Goal: Obtain resource: Download file/media

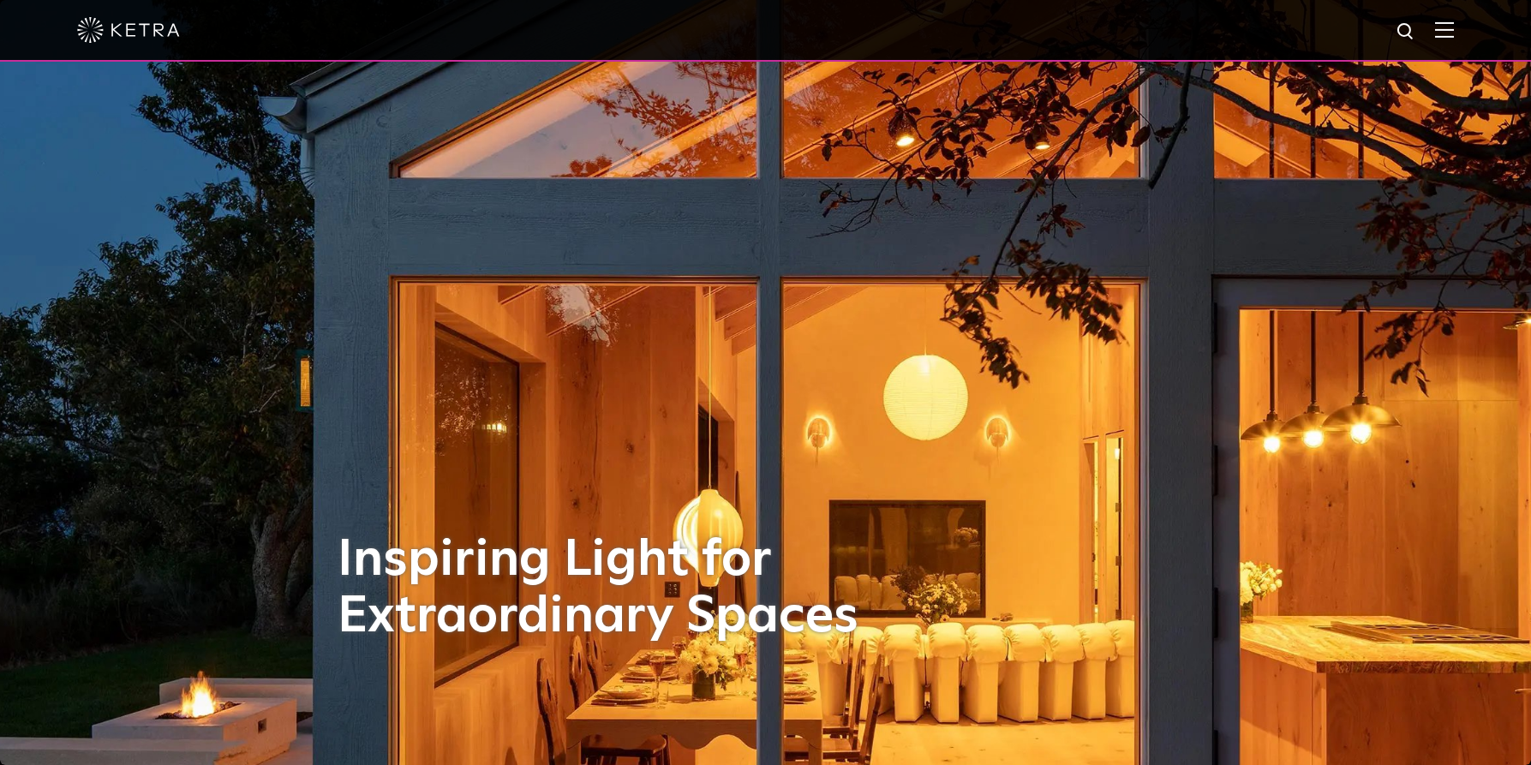
click at [1454, 33] on img at bounding box center [1444, 29] width 19 height 16
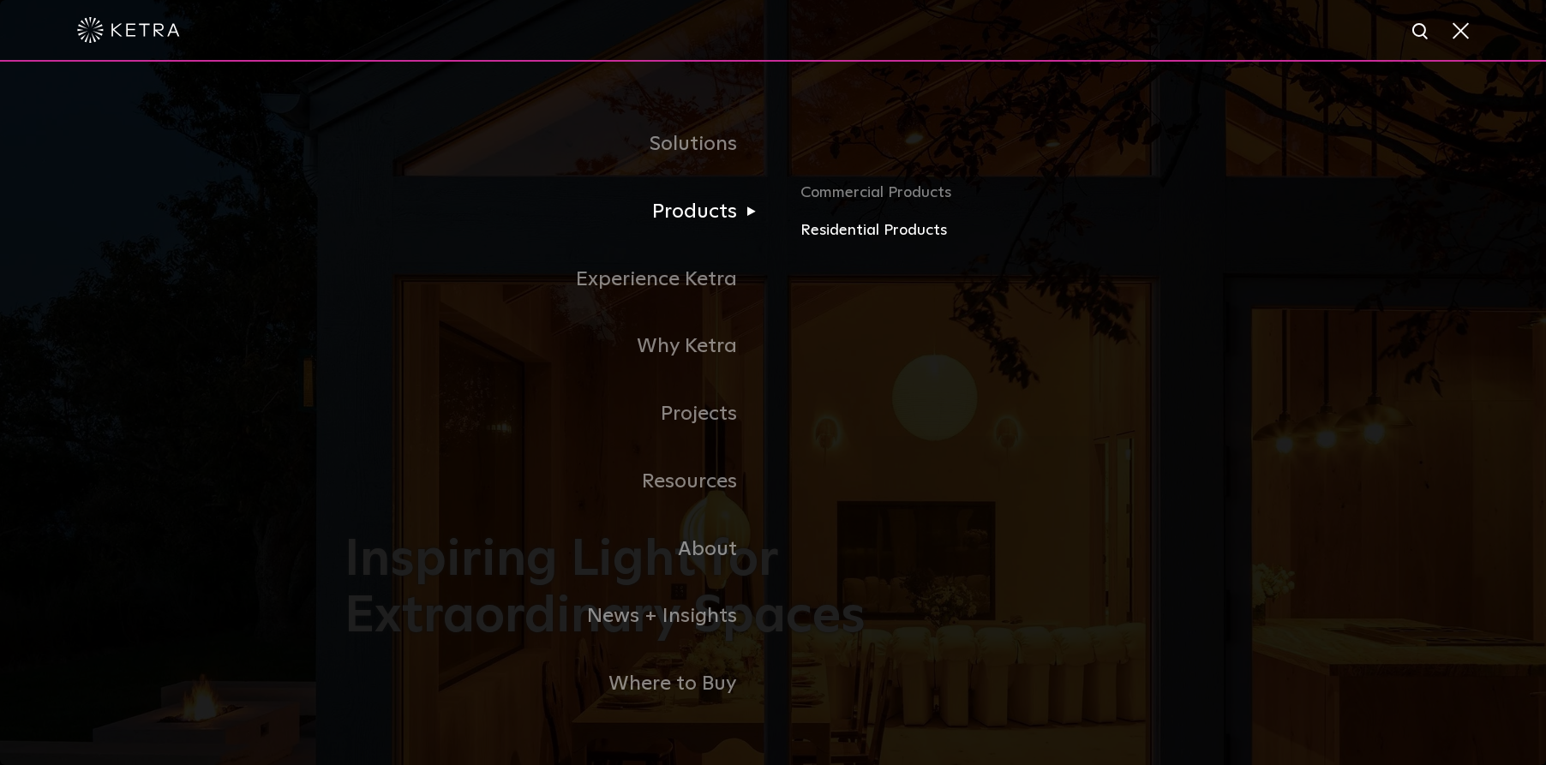
click at [872, 232] on link "Residential Products" at bounding box center [1000, 231] width 401 height 25
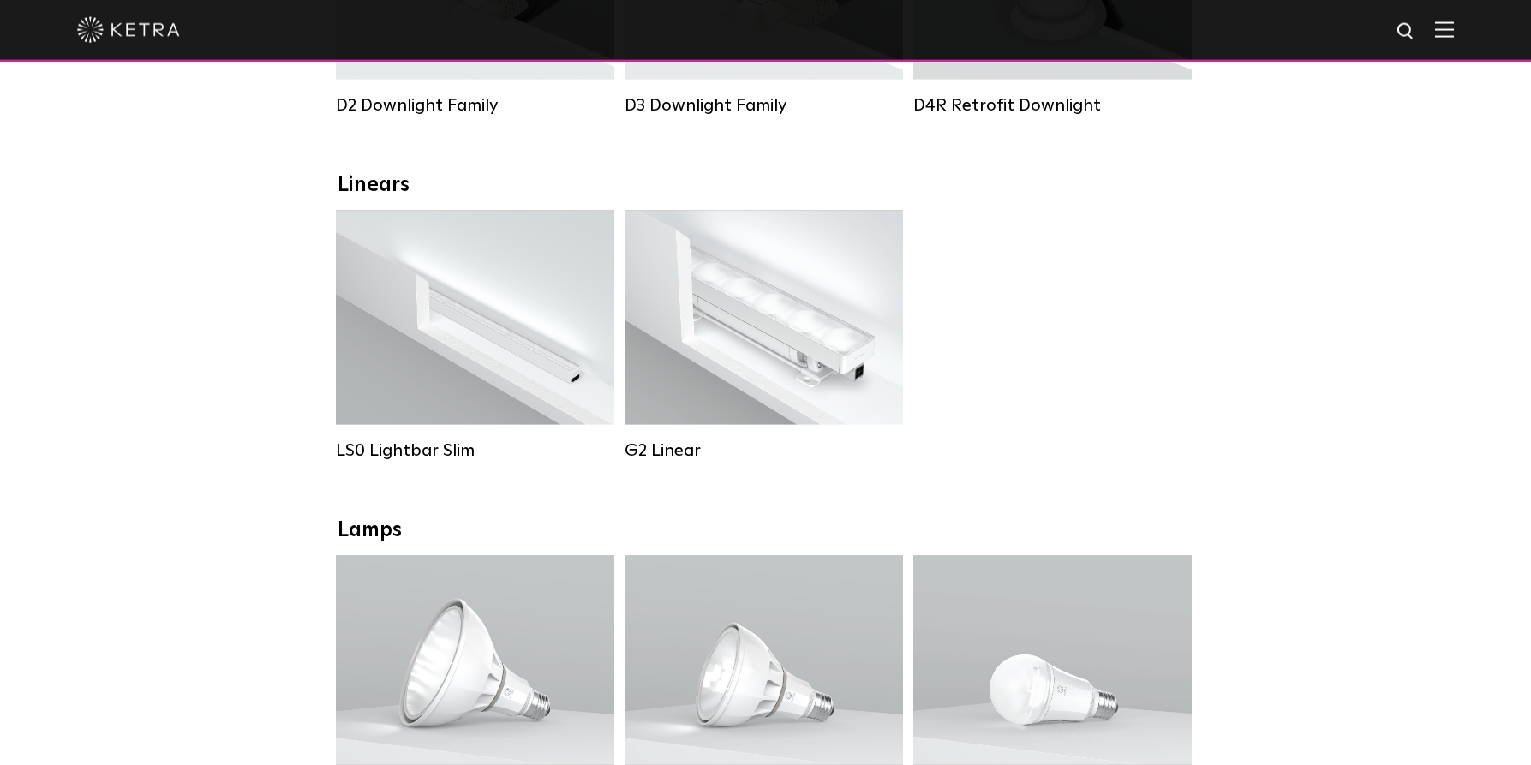
scroll to position [437, 0]
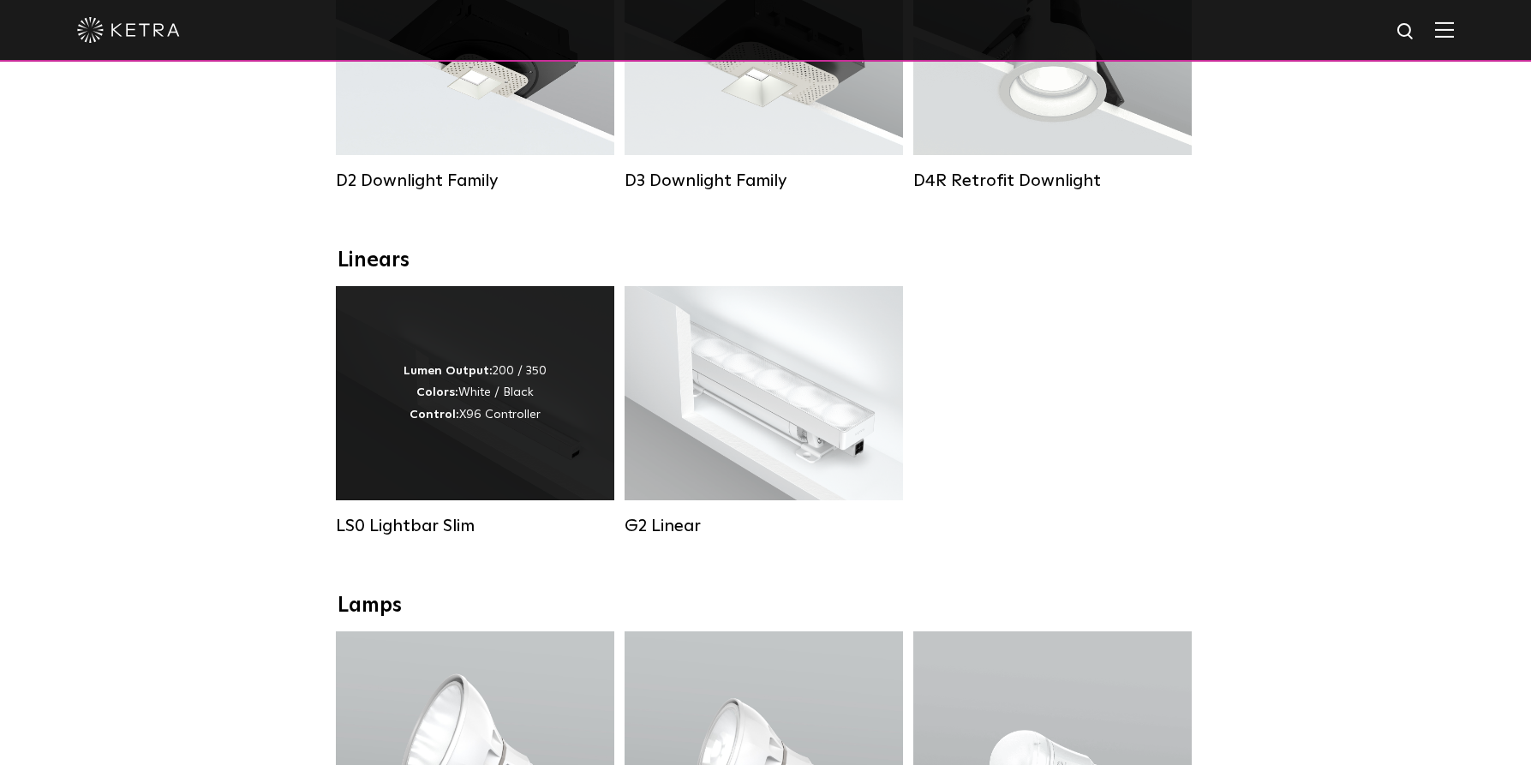
click at [434, 398] on strong "Colors:" at bounding box center [437, 392] width 42 height 12
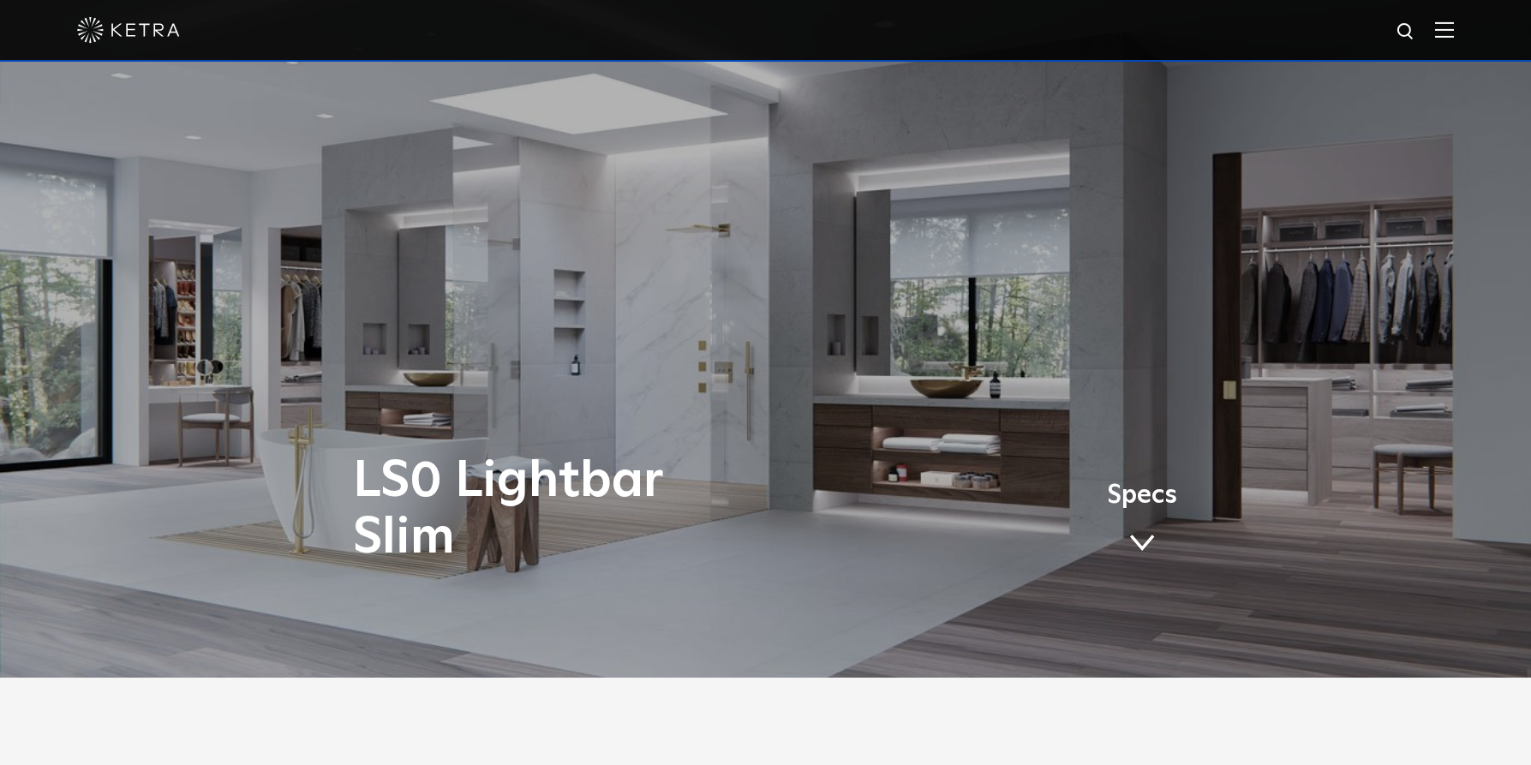
click at [1150, 525] on link "Specs" at bounding box center [1142, 524] width 70 height 67
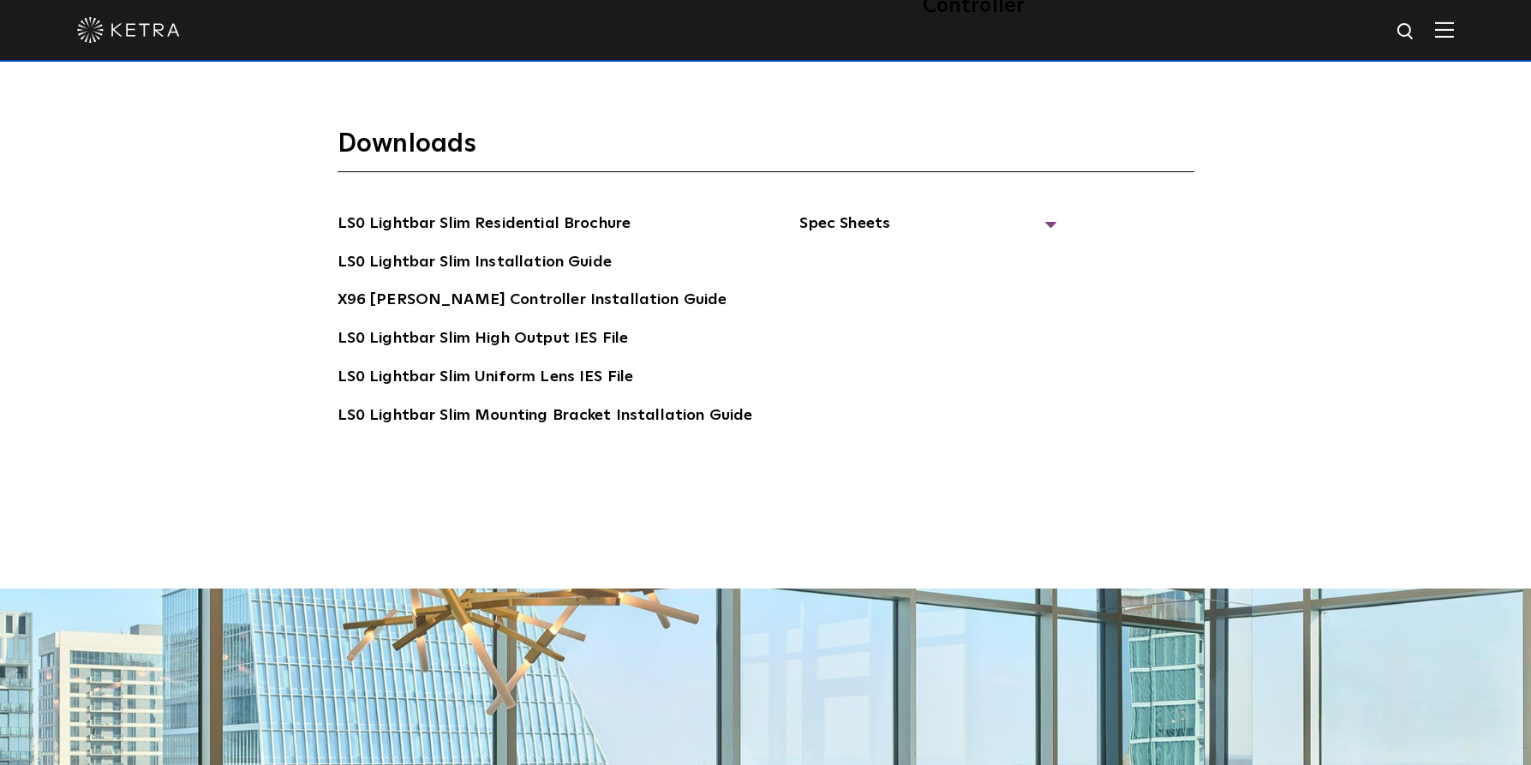
scroll to position [3500, 0]
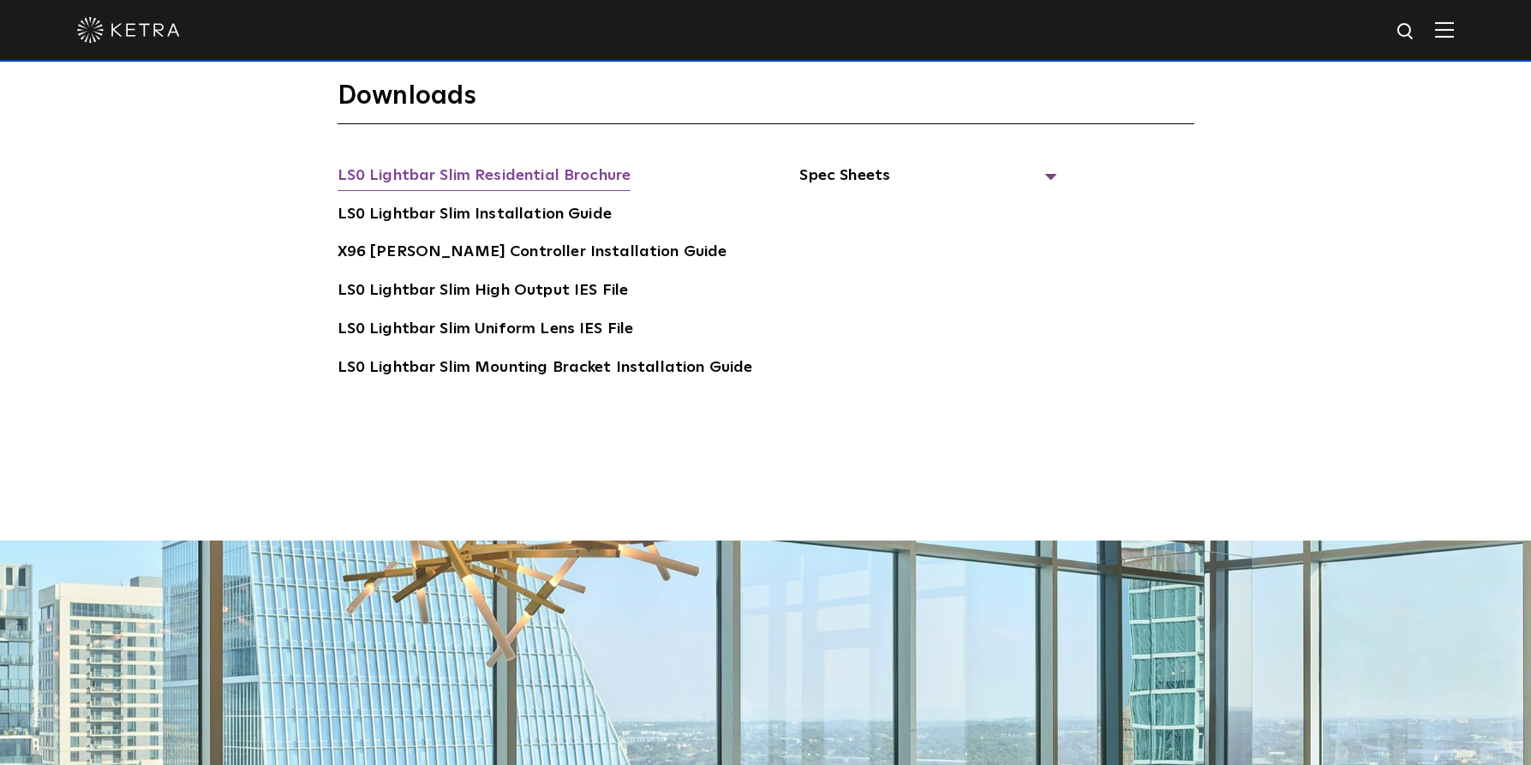
click at [593, 164] on link "LS0 Lightbar Slim Residential Brochure" at bounding box center [485, 177] width 294 height 27
